Goal: Book appointment/travel/reservation

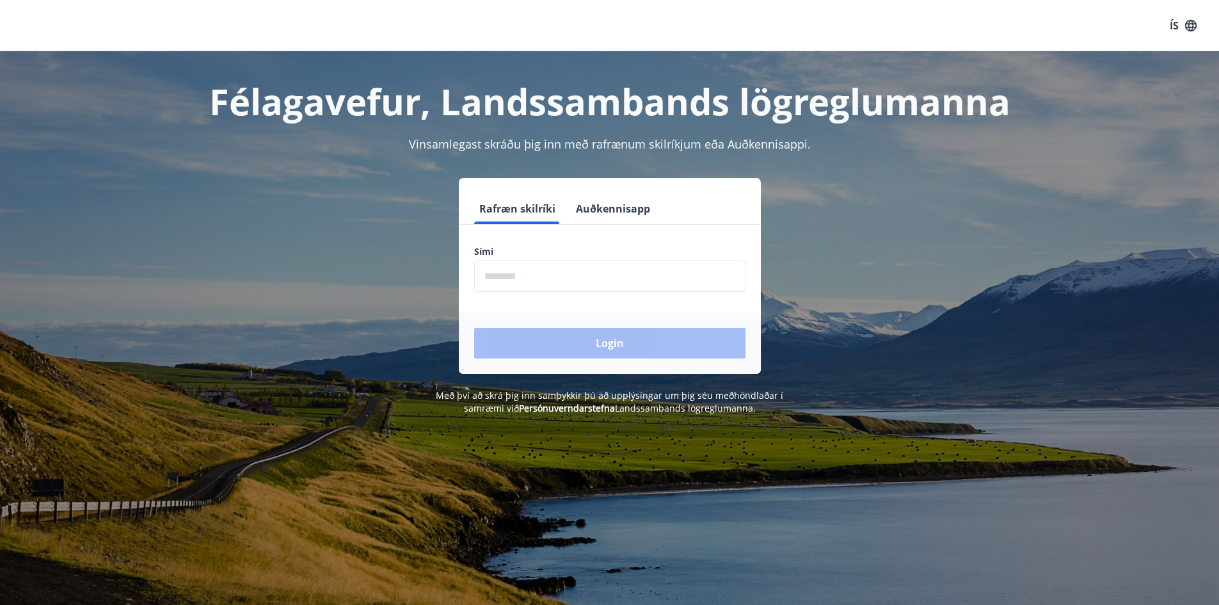
click at [531, 272] on input "phone" at bounding box center [609, 275] width 271 height 31
type input "********"
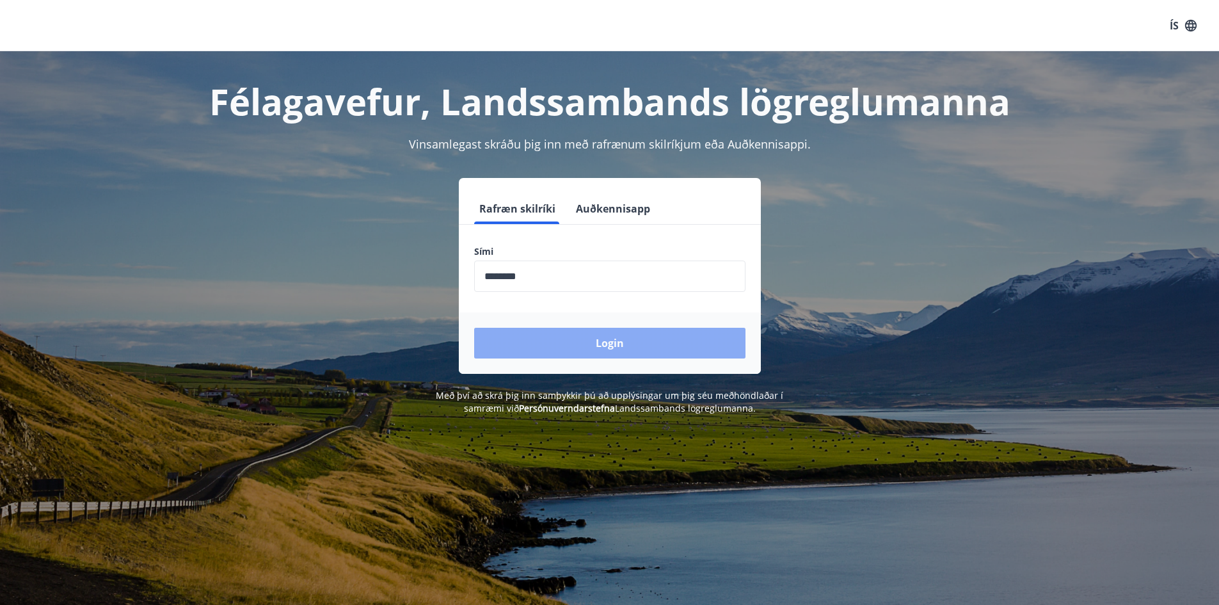
click at [563, 335] on button "Login" at bounding box center [609, 343] width 271 height 31
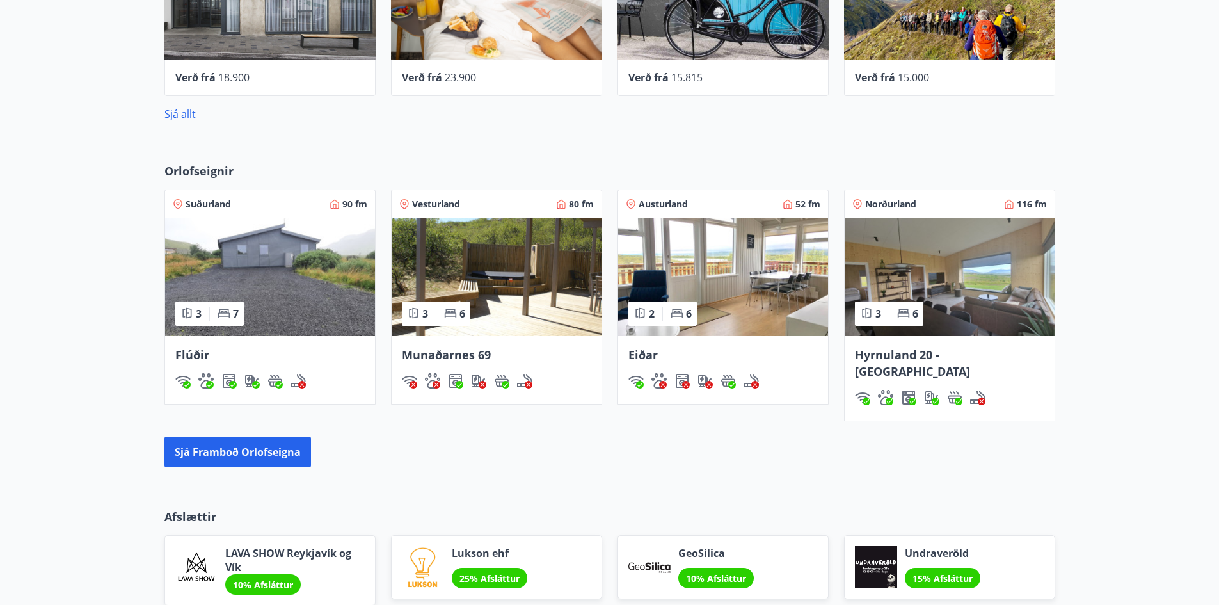
scroll to position [704, 0]
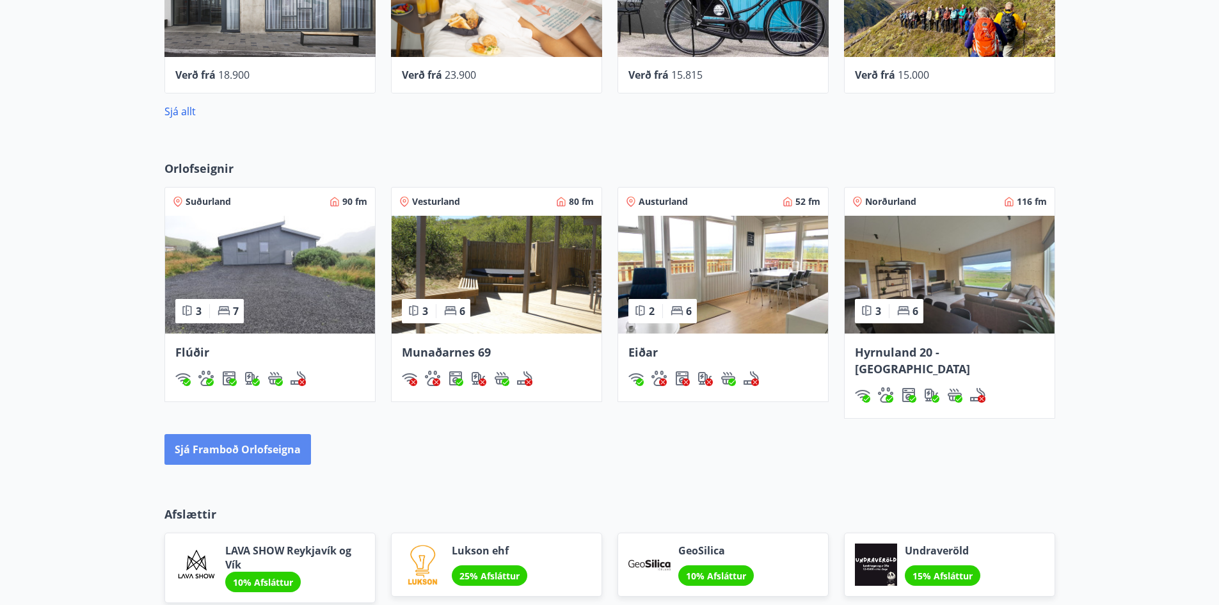
click at [271, 434] on button "Sjá framboð orlofseigna" at bounding box center [237, 449] width 147 height 31
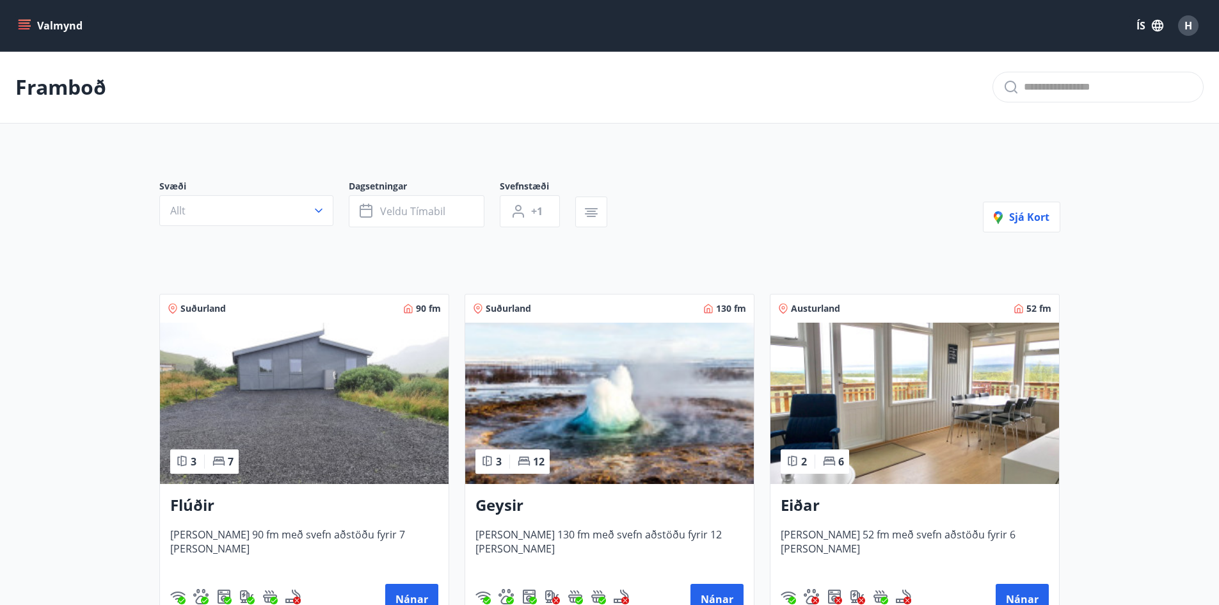
click at [28, 29] on icon "menu" at bounding box center [24, 25] width 13 height 13
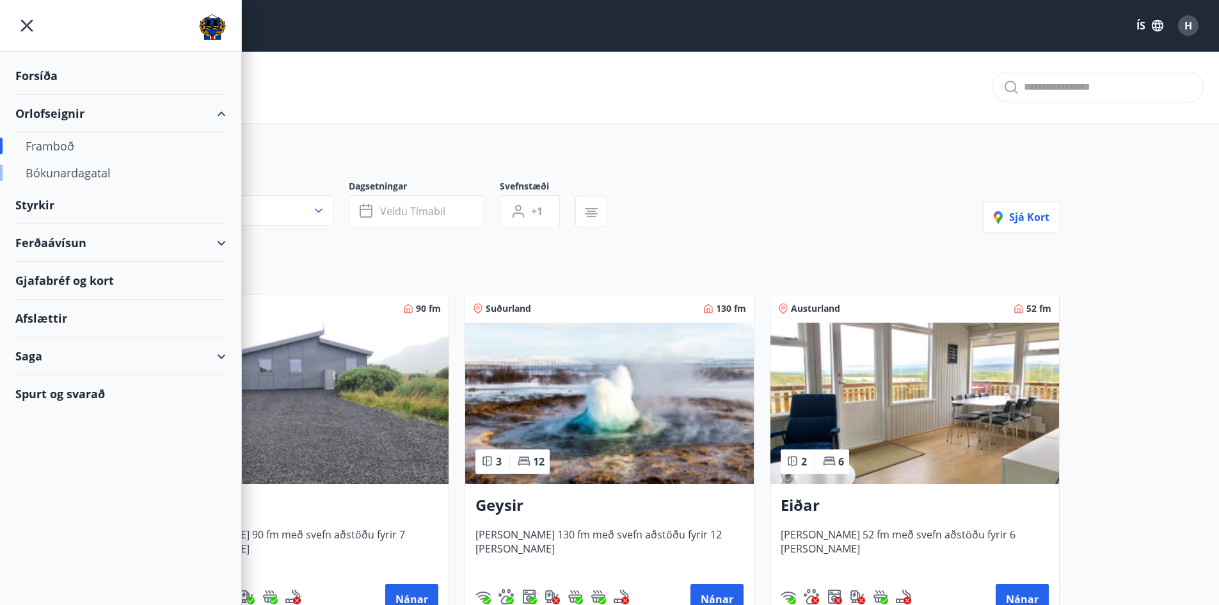
click at [99, 172] on div "Bókunardagatal" at bounding box center [121, 172] width 190 height 27
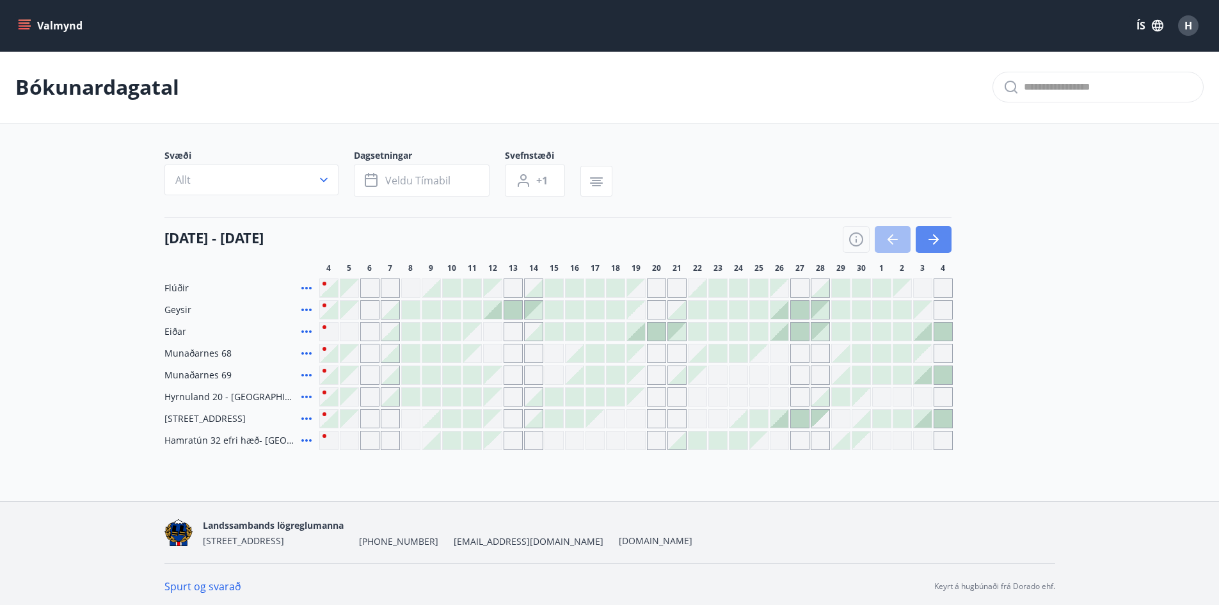
click at [931, 235] on icon "button" at bounding box center [933, 239] width 15 height 15
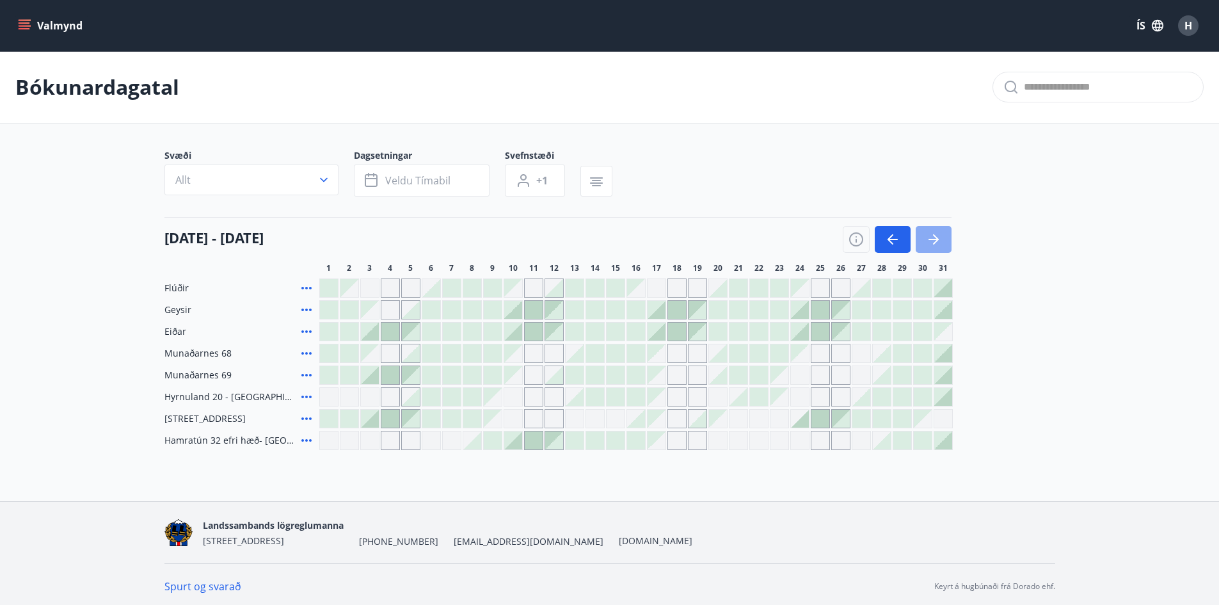
click at [933, 239] on icon "button" at bounding box center [933, 239] width 10 height 1
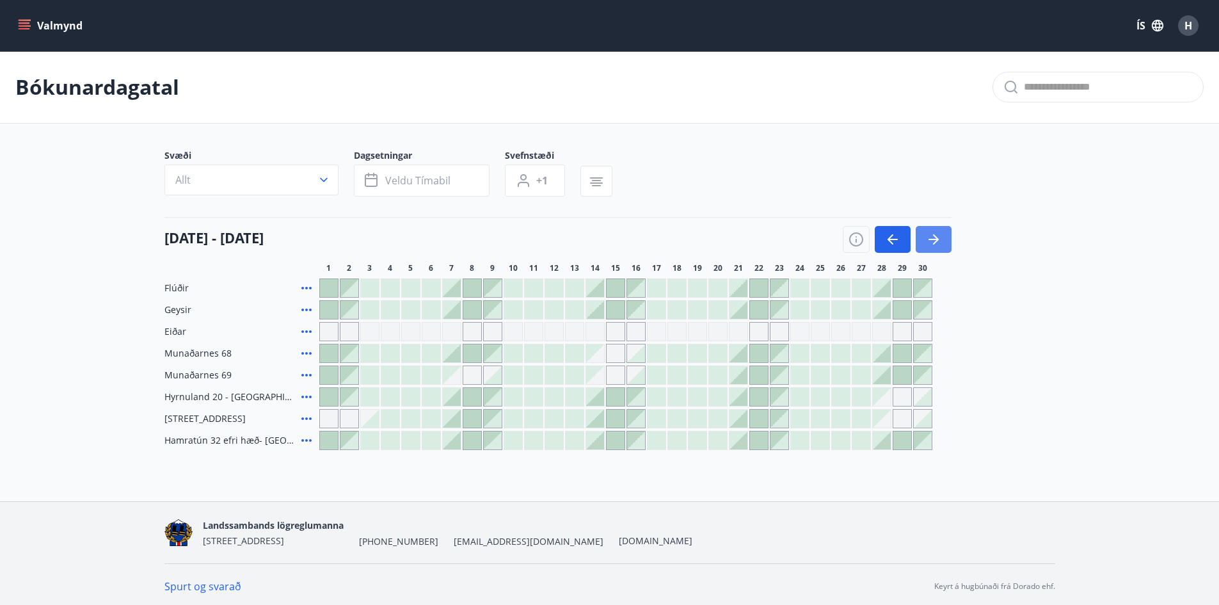
click at [932, 240] on icon "button" at bounding box center [933, 239] width 10 height 1
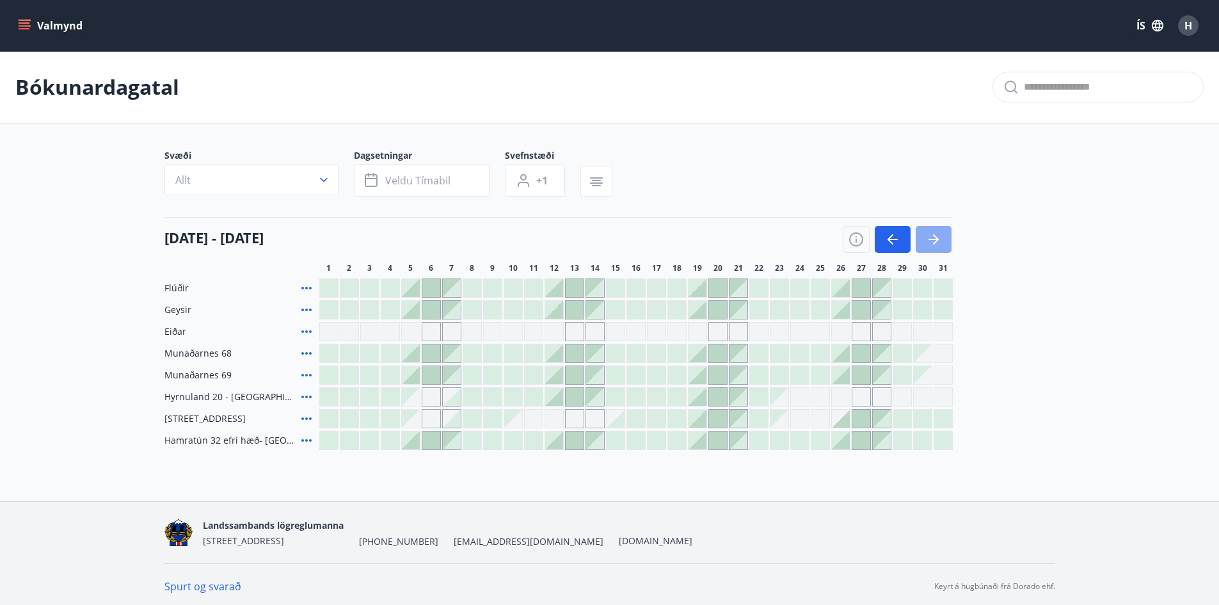
click at [932, 240] on icon "button" at bounding box center [933, 239] width 10 height 1
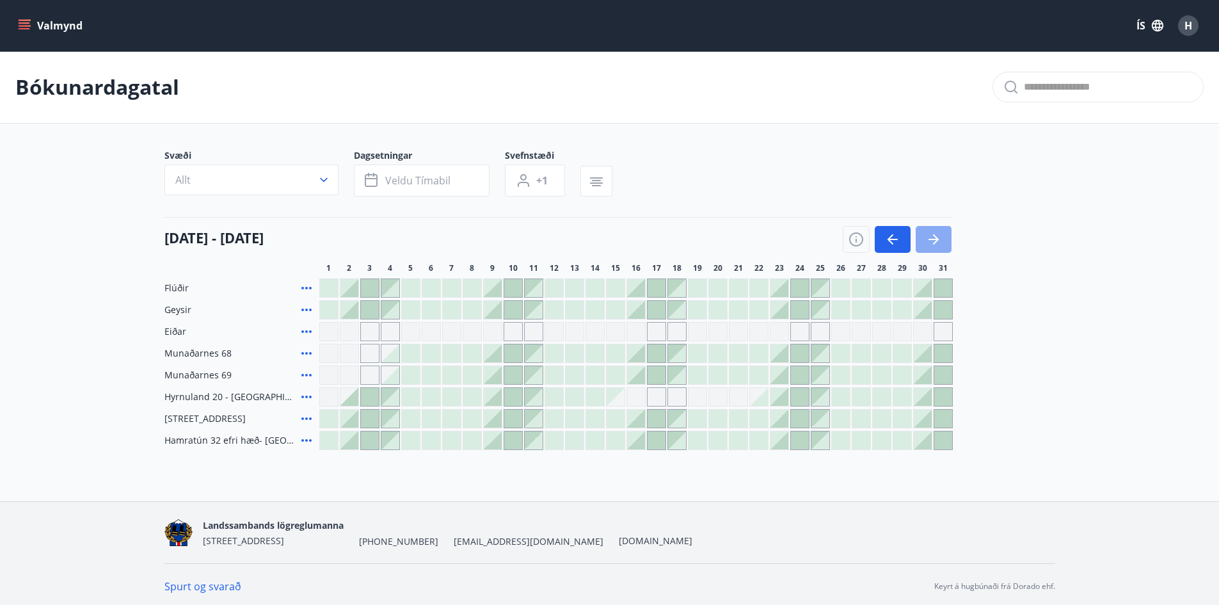
click at [932, 240] on icon "button" at bounding box center [933, 239] width 10 height 1
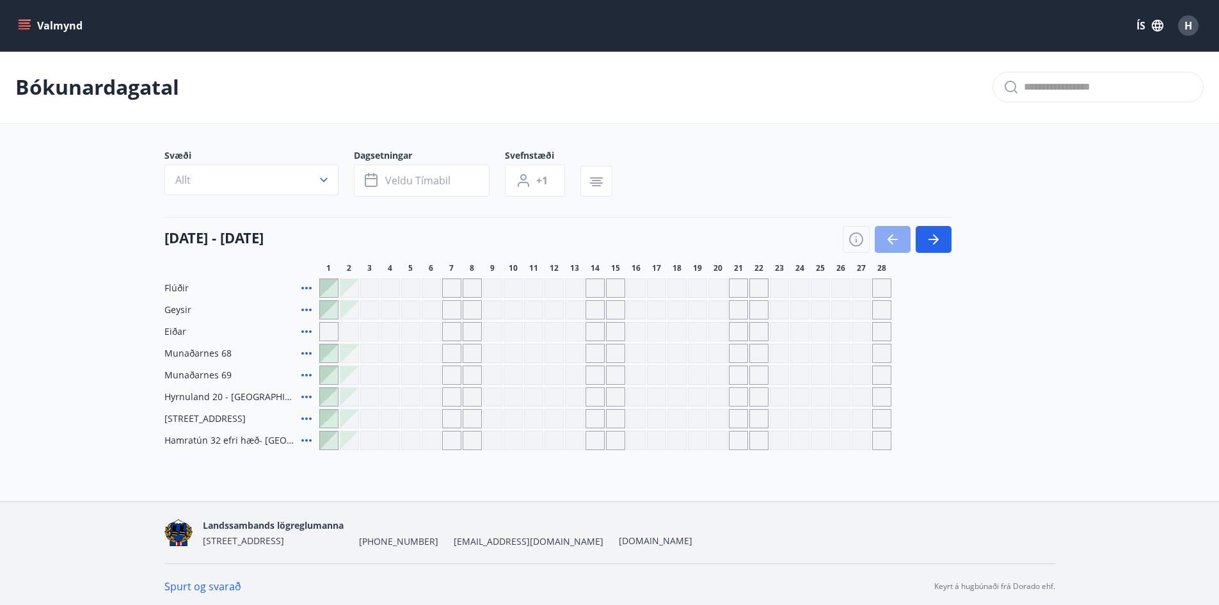
click at [889, 239] on icon "button" at bounding box center [893, 239] width 10 height 1
